Goal: Information Seeking & Learning: Learn about a topic

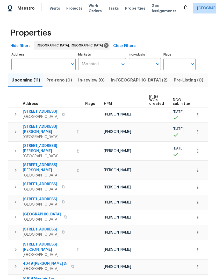
click at [118, 78] on span "In-reno (2)" at bounding box center [139, 80] width 57 height 7
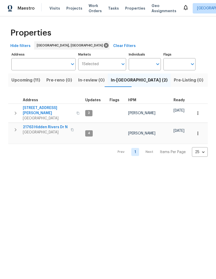
click at [47, 125] on span "21763 Hidden Rivers Dr N" at bounding box center [45, 127] width 45 height 5
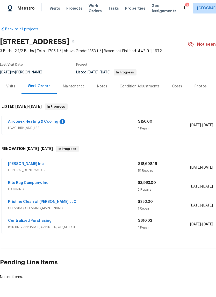
click at [39, 164] on link "[PERSON_NAME] Inc" at bounding box center [26, 164] width 36 height 4
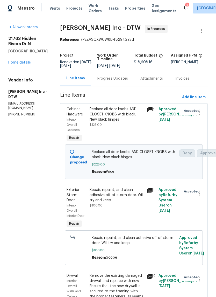
click at [116, 81] on div "Progress Updates" at bounding box center [113, 78] width 31 height 5
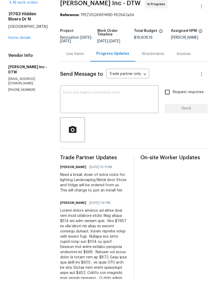
scroll to position [7, 0]
click at [70, 69] on div "Line Items" at bounding box center [75, 71] width 18 height 5
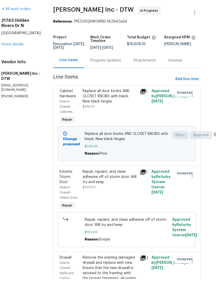
scroll to position [0, 7]
click at [110, 71] on div "Progress Updates" at bounding box center [105, 78] width 43 height 15
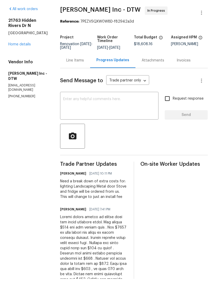
click at [26, 61] on link "Home details" at bounding box center [19, 63] width 23 height 4
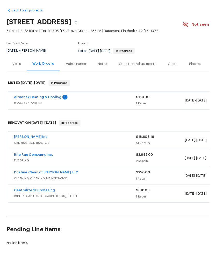
scroll to position [18, 0]
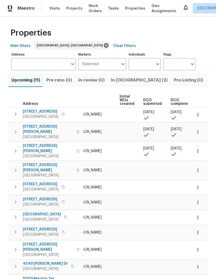
scroll to position [0, 39]
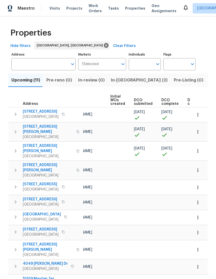
click at [142, 109] on td "09/11/25" at bounding box center [146, 114] width 28 height 15
click at [134, 114] on span "09/11/25" at bounding box center [139, 112] width 11 height 4
click at [138, 101] on span "DCO submitted" at bounding box center [143, 101] width 19 height 7
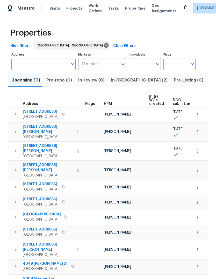
scroll to position [0, 0]
click at [43, 110] on span "14164 Bainbridge St" at bounding box center [41, 111] width 36 height 5
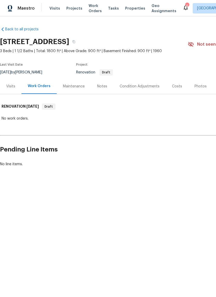
click at [168, 85] on div "Costs" at bounding box center [177, 86] width 23 height 15
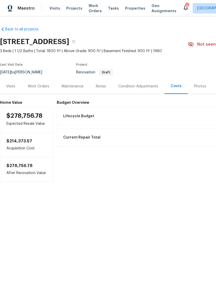
click at [102, 86] on div "Notes" at bounding box center [101, 86] width 10 height 5
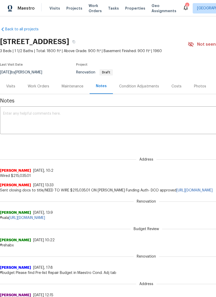
click at [149, 86] on div "Condition Adjustments" at bounding box center [139, 86] width 40 height 5
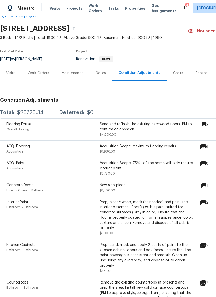
scroll to position [13, 0]
click at [98, 74] on div "Notes" at bounding box center [101, 72] width 10 height 5
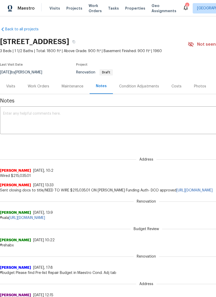
click at [71, 86] on div "Maintenance" at bounding box center [73, 86] width 22 height 5
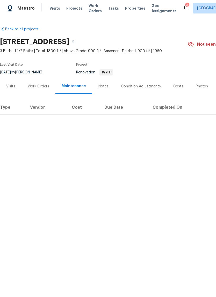
click at [100, 88] on div "Notes" at bounding box center [104, 86] width 10 height 5
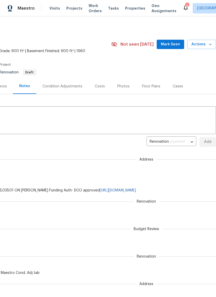
scroll to position [0, 77]
click at [170, 140] on body "Maestro Visits Projects Work Orders Tasks Properties Geo Assignments 4 Detroit,…" at bounding box center [108, 148] width 216 height 297
click at [157, 93] on div at bounding box center [108, 148] width 216 height 297
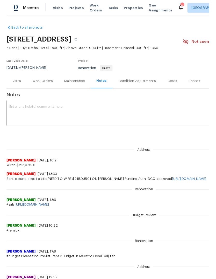
scroll to position [0, 0]
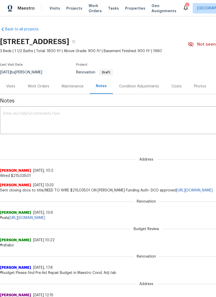
click at [13, 84] on div "Visits" at bounding box center [10, 86] width 9 height 5
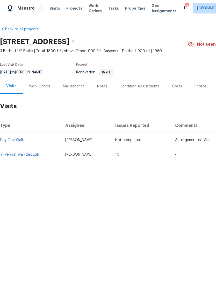
click at [38, 86] on div "Work Orders" at bounding box center [40, 86] width 22 height 5
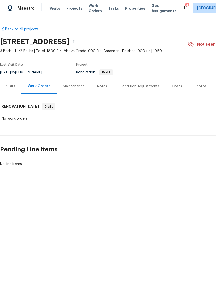
click at [75, 84] on div "Maintenance" at bounding box center [74, 86] width 22 height 5
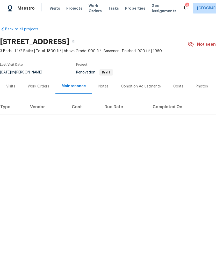
click at [183, 9] on icon at bounding box center [186, 7] width 6 height 6
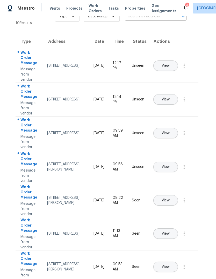
scroll to position [16, 1]
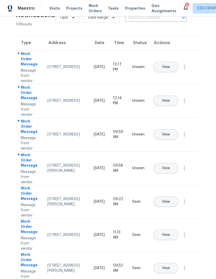
click at [170, 166] on span "View" at bounding box center [166, 168] width 8 height 4
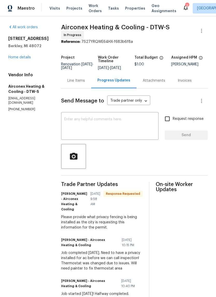
click at [22, 59] on link "Home details" at bounding box center [19, 58] width 23 height 4
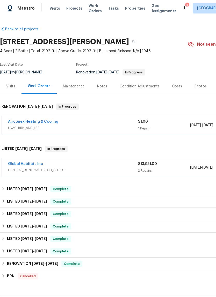
click at [37, 171] on span "GENERAL_CONTRACTOR, OD_SELECT" at bounding box center [73, 170] width 130 height 5
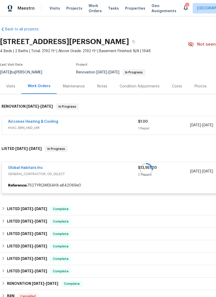
click at [32, 171] on div at bounding box center [146, 170] width 293 height 58
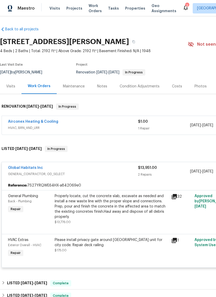
click at [35, 167] on link "Global Habitats Inc" at bounding box center [25, 168] width 35 height 4
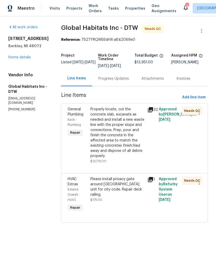
click at [125, 6] on span "Properties" at bounding box center [135, 8] width 20 height 5
